Goal: Transaction & Acquisition: Book appointment/travel/reservation

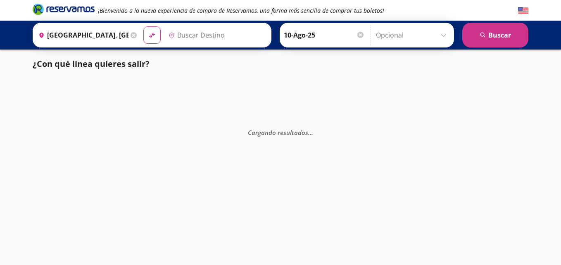
type input "[GEOGRAPHIC_DATA], [GEOGRAPHIC_DATA]"
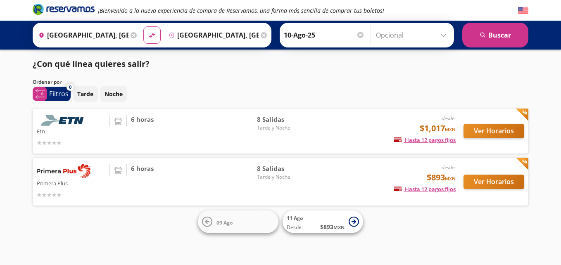
click at [79, 33] on input "[GEOGRAPHIC_DATA], [GEOGRAPHIC_DATA]" at bounding box center [81, 35] width 93 height 21
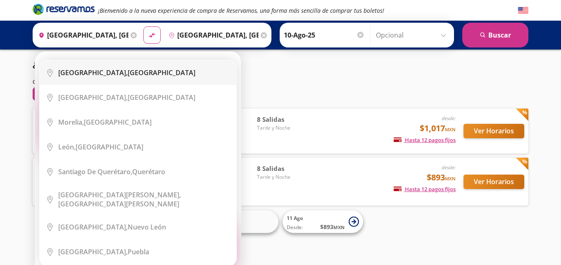
click at [145, 81] on li "City Icon [GEOGRAPHIC_DATA], [GEOGRAPHIC_DATA]" at bounding box center [138, 72] width 197 height 25
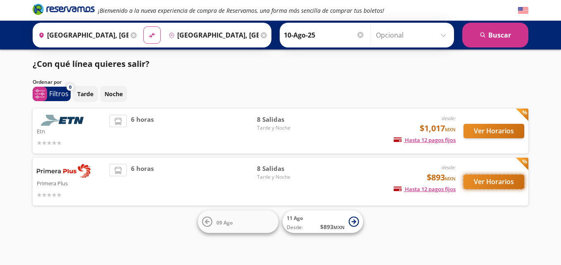
click at [508, 180] on button "Ver Horarios" at bounding box center [493, 182] width 61 height 14
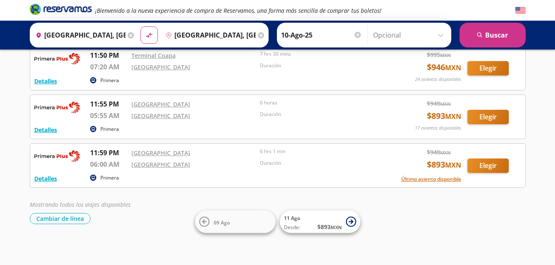
scroll to position [293, 0]
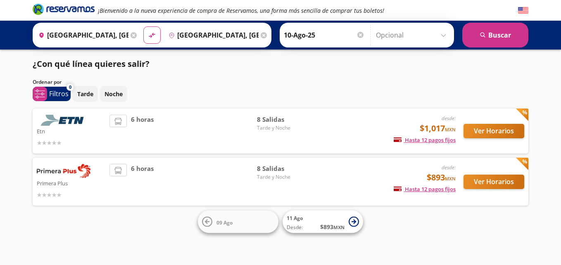
click at [507, 123] on div "Ver Horarios" at bounding box center [490, 131] width 69 height 33
click at [506, 131] on button "Ver Horarios" at bounding box center [493, 131] width 61 height 14
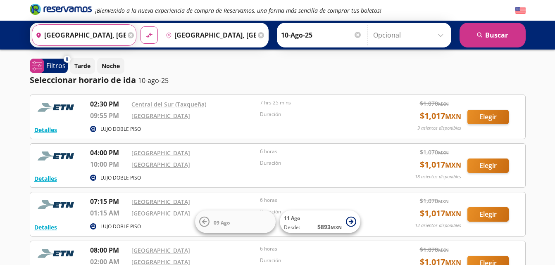
click at [72, 38] on input "[GEOGRAPHIC_DATA], [GEOGRAPHIC_DATA]" at bounding box center [78, 35] width 93 height 21
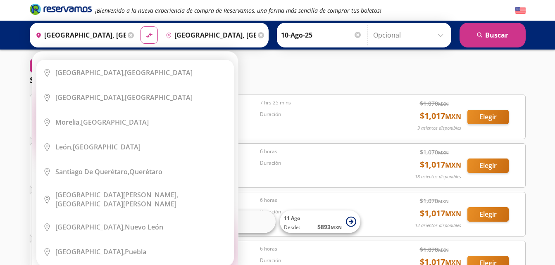
click at [128, 37] on icon at bounding box center [131, 35] width 6 height 6
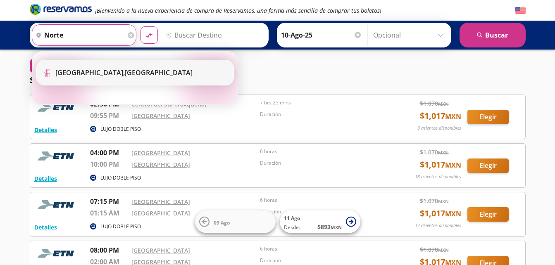
click at [81, 74] on b "[GEOGRAPHIC_DATA]," at bounding box center [89, 72] width 69 height 9
type input "[GEOGRAPHIC_DATA], [GEOGRAPHIC_DATA]"
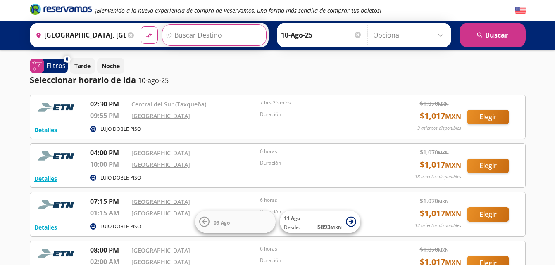
click at [175, 38] on input "Destino" at bounding box center [213, 35] width 102 height 21
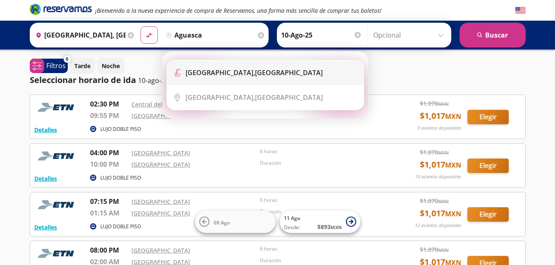
click at [244, 76] on b "[GEOGRAPHIC_DATA]," at bounding box center [219, 72] width 69 height 9
type input "[GEOGRAPHIC_DATA], [GEOGRAPHIC_DATA]"
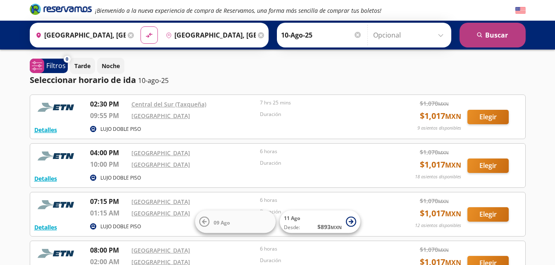
click at [520, 34] on button "search [GEOGRAPHIC_DATA]" at bounding box center [492, 35] width 66 height 25
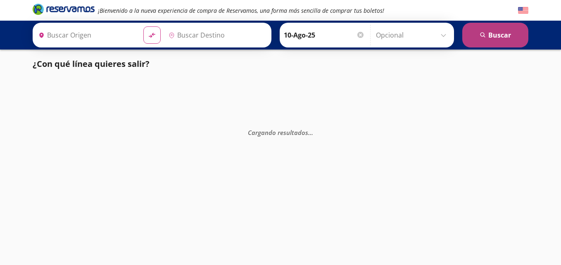
type input "[GEOGRAPHIC_DATA], [GEOGRAPHIC_DATA]"
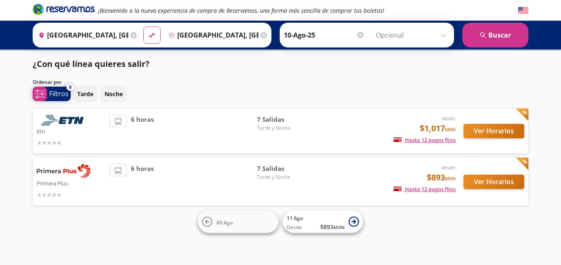
click at [48, 96] on span "system-uicons:filtering Filtros" at bounding box center [52, 94] width 38 height 14
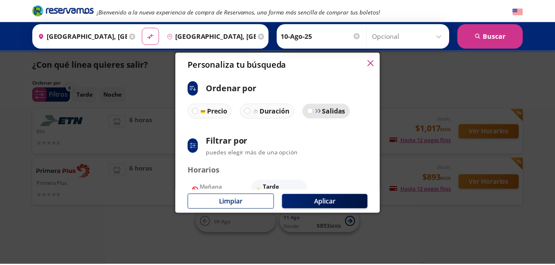
scroll to position [64, 0]
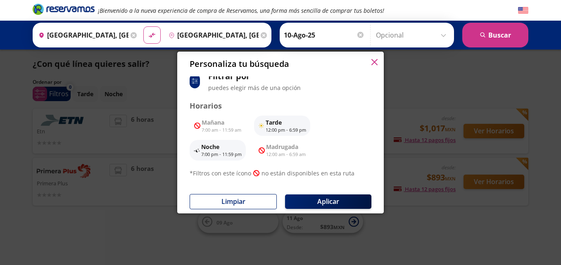
click at [369, 62] on div "Personaliza tu búsqueda" at bounding box center [280, 64] width 207 height 25
click at [374, 63] on icon "button" at bounding box center [374, 62] width 6 height 6
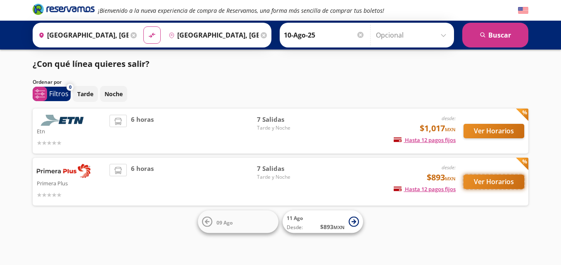
click at [482, 181] on button "Ver Horarios" at bounding box center [493, 182] width 61 height 14
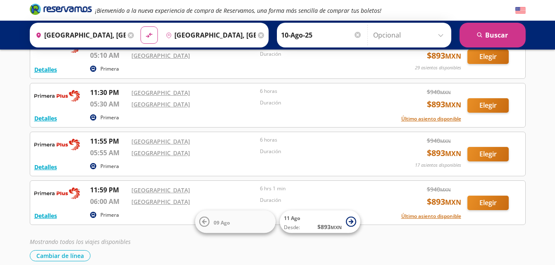
scroll to position [244, 0]
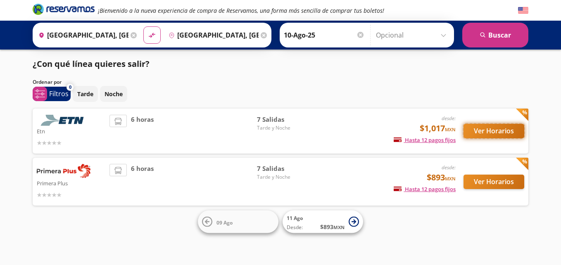
click at [479, 130] on button "Ver Horarios" at bounding box center [493, 131] width 61 height 14
